Goal: Find specific page/section

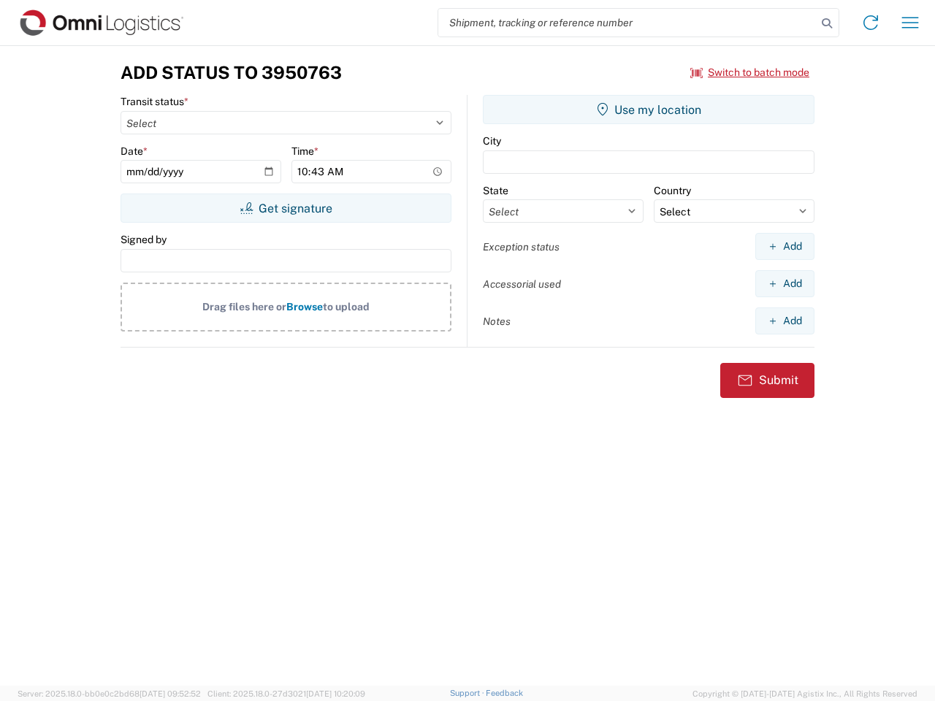
click at [627, 23] on input "search" at bounding box center [627, 23] width 378 height 28
click at [827, 23] on icon at bounding box center [827, 23] width 20 height 20
click at [871, 23] on icon at bounding box center [870, 22] width 23 height 23
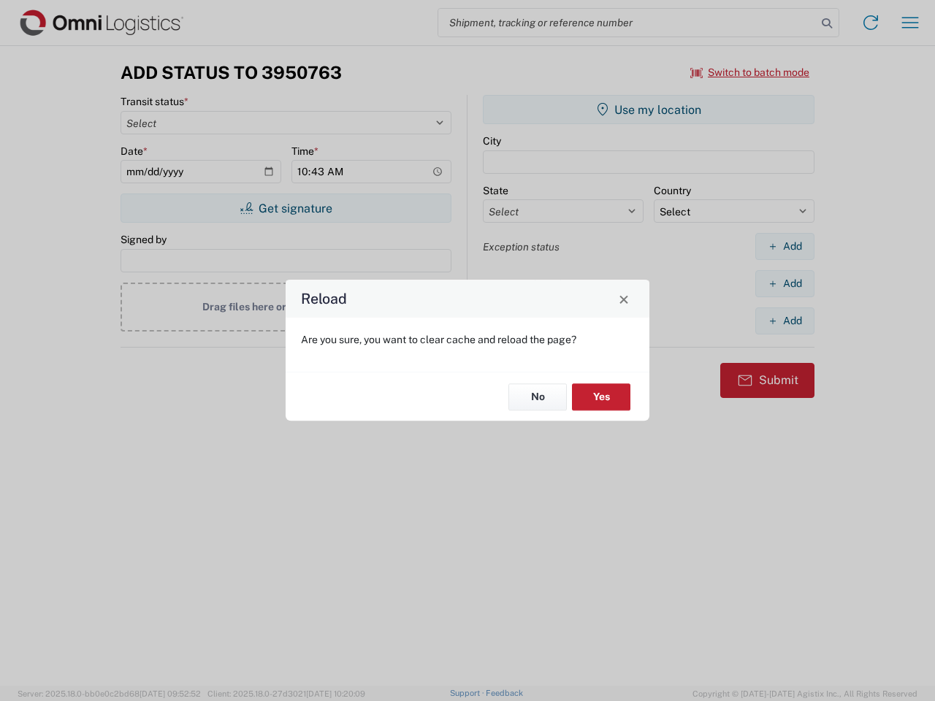
click at [910, 23] on div "Reload Are you sure, you want to clear cache and reload the page? No Yes" at bounding box center [467, 350] width 935 height 701
click at [750, 72] on div "Reload Are you sure, you want to clear cache and reload the page? No Yes" at bounding box center [467, 350] width 935 height 701
click at [286, 208] on div "Reload Are you sure, you want to clear cache and reload the page? No Yes" at bounding box center [467, 350] width 935 height 701
click at [649, 110] on div "Reload Are you sure, you want to clear cache and reload the page? No Yes" at bounding box center [467, 350] width 935 height 701
click at [785, 246] on div "Reload Are you sure, you want to clear cache and reload the page? No Yes" at bounding box center [467, 350] width 935 height 701
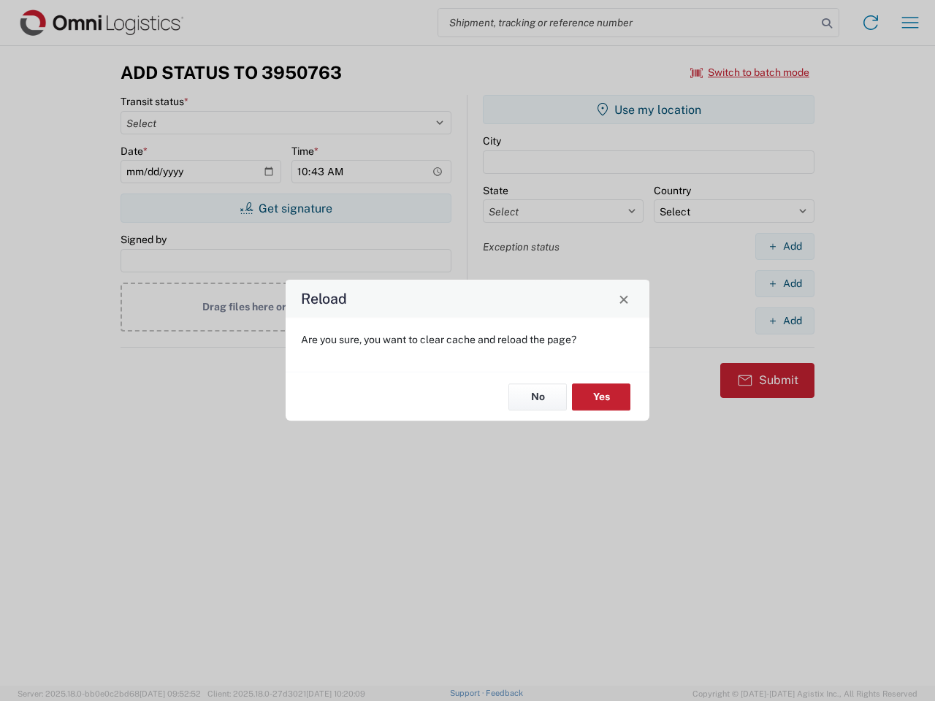
click at [785, 283] on div "Reload Are you sure, you want to clear cache and reload the page? No Yes" at bounding box center [467, 350] width 935 height 701
click at [785, 321] on div "Reload Are you sure, you want to clear cache and reload the page? No Yes" at bounding box center [467, 350] width 935 height 701
